Goal: Task Accomplishment & Management: Use online tool/utility

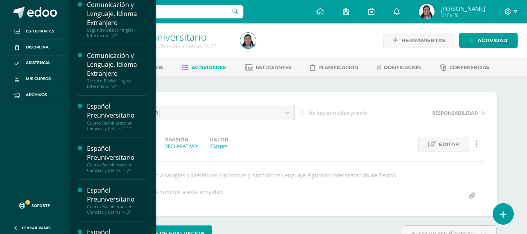
scroll to position [103, 0]
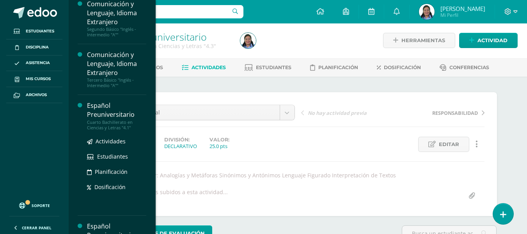
click at [117, 128] on div "Cuarto Bachillerato en Ciencias y Letras "4.1"" at bounding box center [116, 124] width 59 height 11
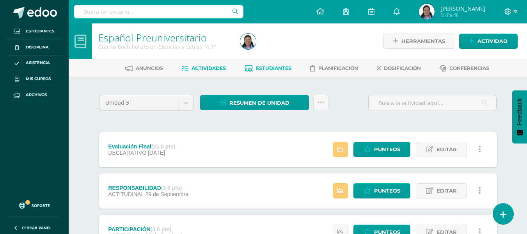
click at [282, 70] on span "Estudiantes" at bounding box center [273, 68] width 35 height 6
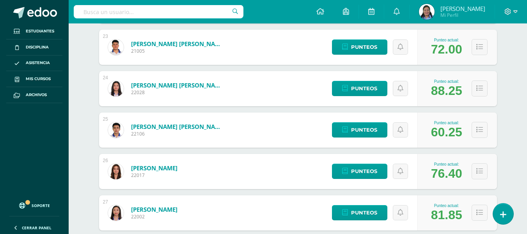
scroll to position [950, 0]
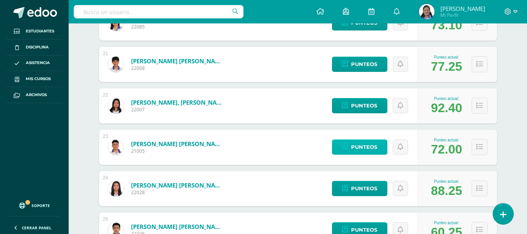
click at [361, 145] on span "Punteos" at bounding box center [364, 147] width 26 height 14
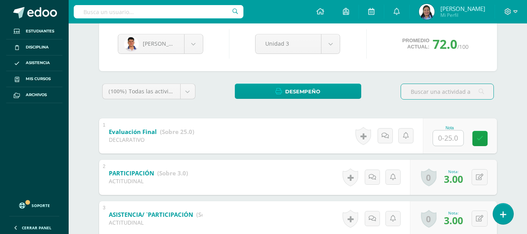
scroll to position [25, 0]
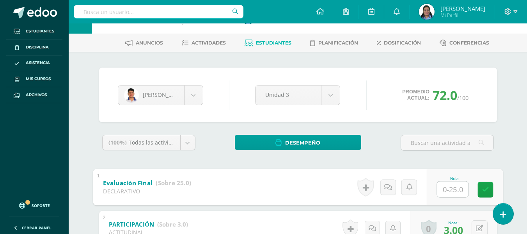
click at [461, 195] on input "text" at bounding box center [452, 189] width 31 height 16
type input "24"
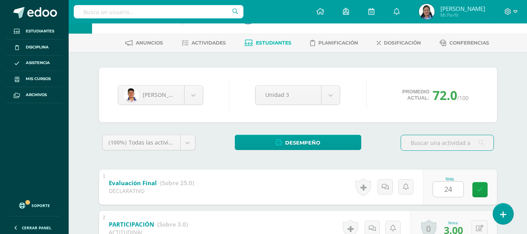
click at [491, 144] on input "text" at bounding box center [447, 142] width 92 height 15
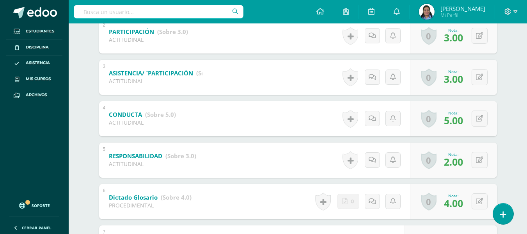
scroll to position [0, 0]
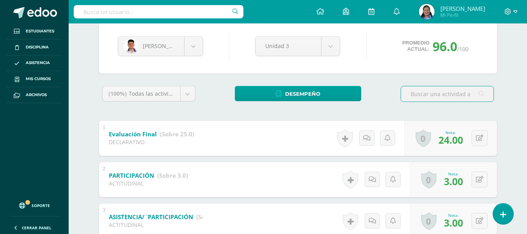
scroll to position [2, 0]
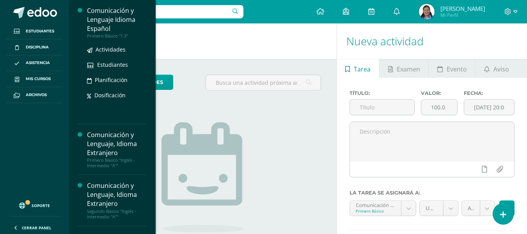
click at [91, 34] on div "Primero Básico "1.3"" at bounding box center [116, 35] width 59 height 5
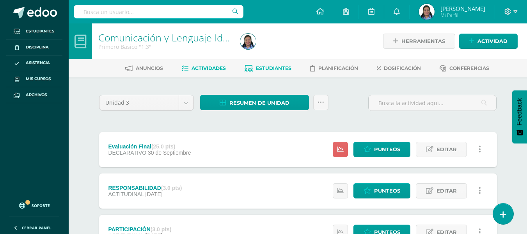
click at [271, 65] on span "Estudiantes" at bounding box center [273, 68] width 35 height 6
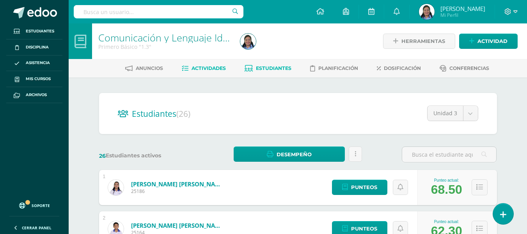
click at [208, 73] on link "Actividades" at bounding box center [204, 68] width 44 height 12
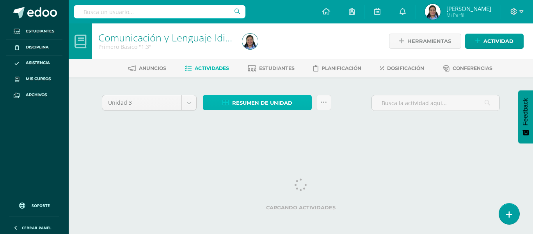
click at [230, 106] on link "Resumen de unidad" at bounding box center [257, 102] width 109 height 15
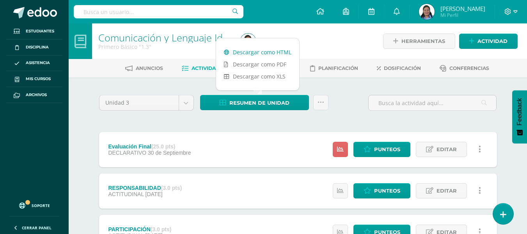
click at [260, 50] on link "Descargar como HTML" at bounding box center [257, 52] width 83 height 12
